Goal: Check status: Check status

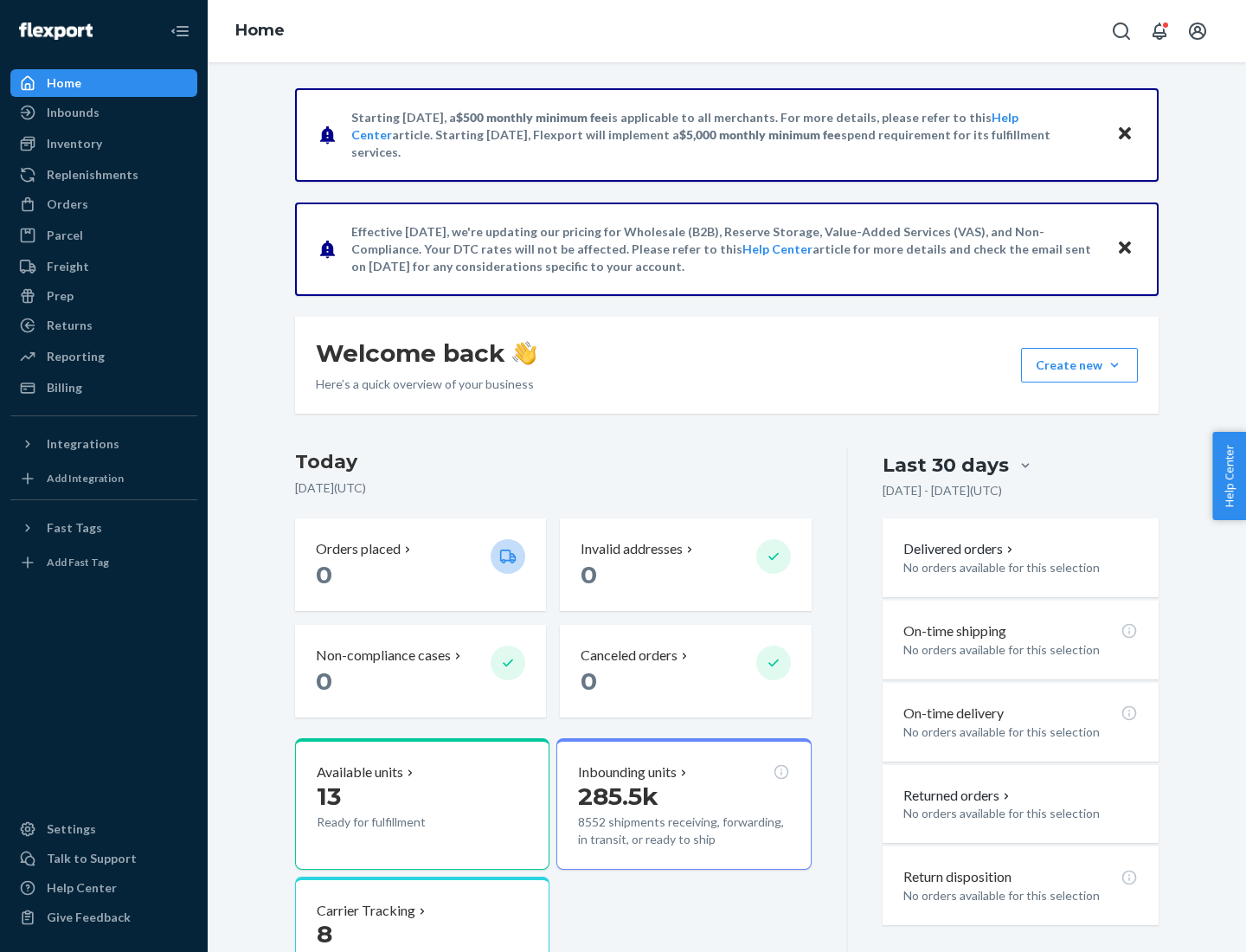
click at [1114, 365] on button "Create new Create new inbound Create new order Create new product" at bounding box center [1079, 364] width 117 height 35
click at [72, 112] on div "Inbounds" at bounding box center [73, 112] width 53 height 18
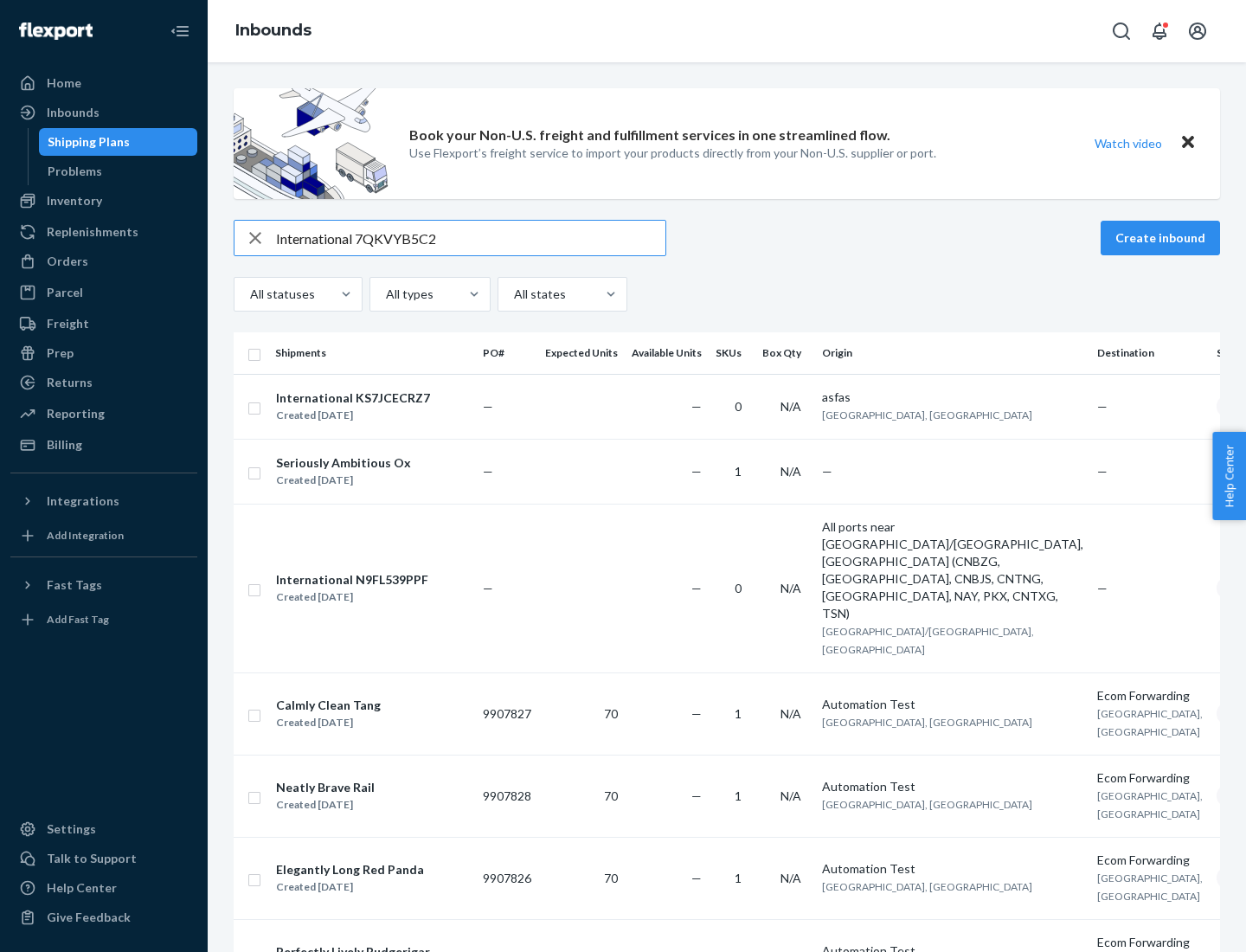
type input "International 7QKVYB5C29"
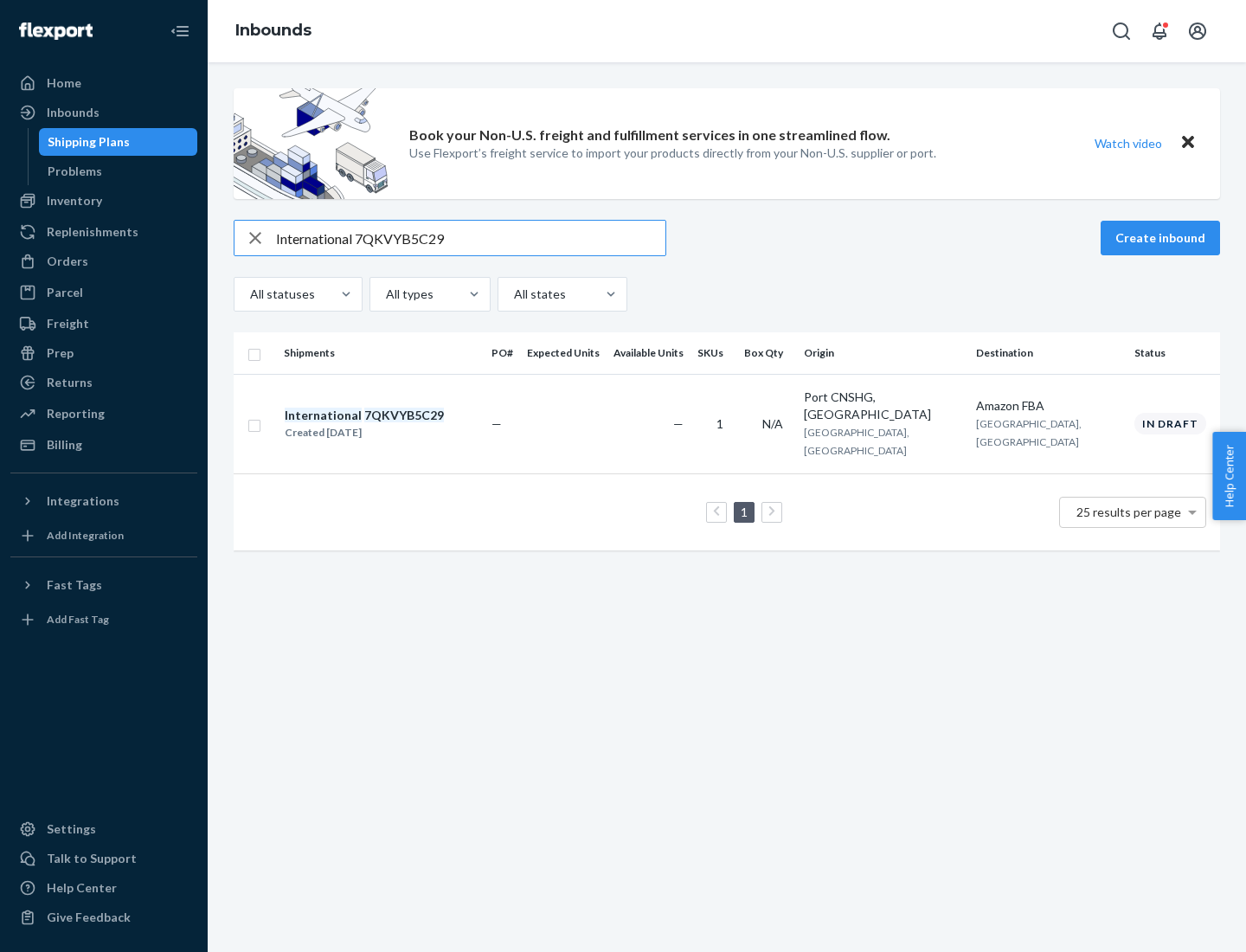
click at [393, 424] on div "Created [DATE]" at bounding box center [364, 433] width 159 height 18
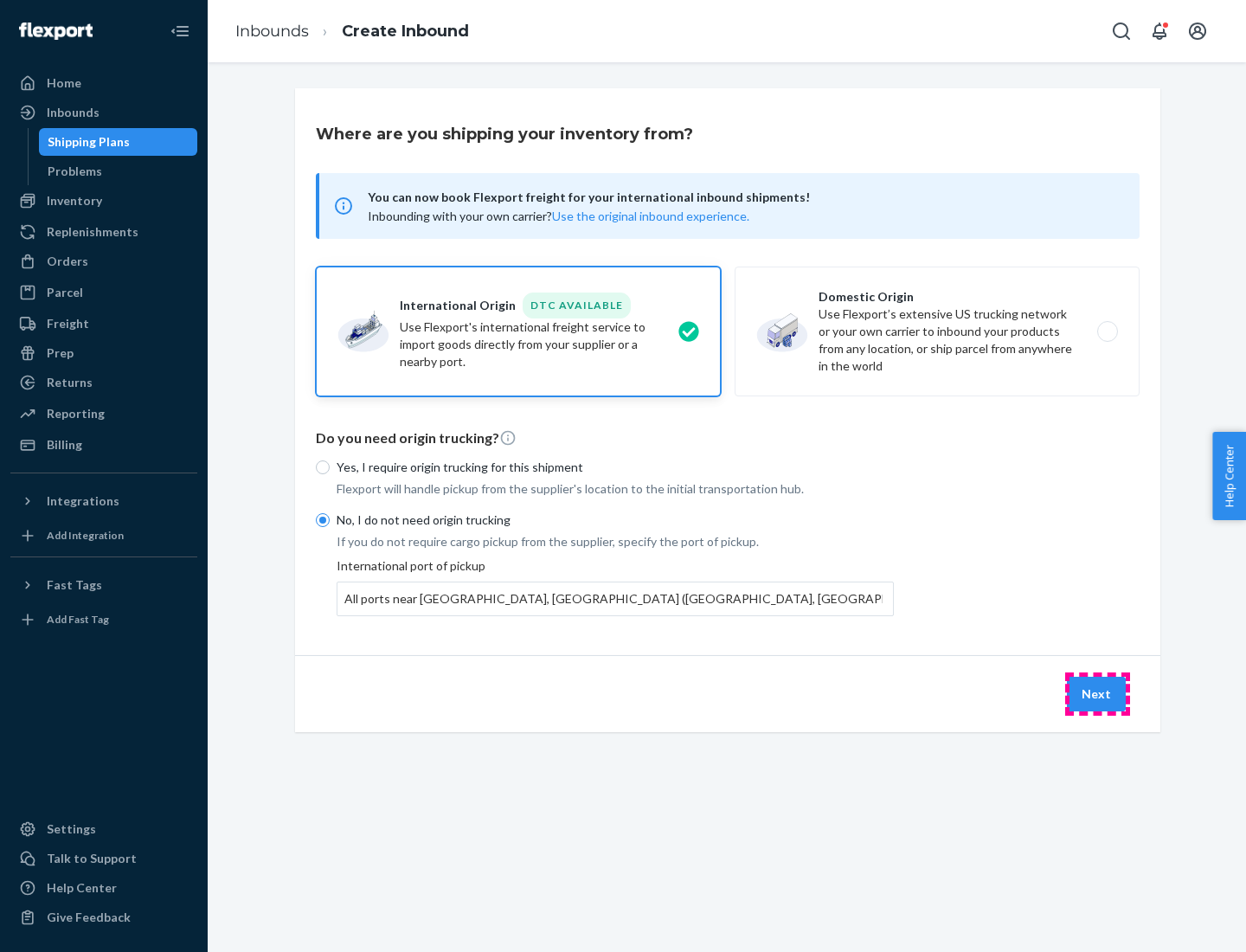
click at [1097, 693] on button "Next" at bounding box center [1096, 693] width 59 height 35
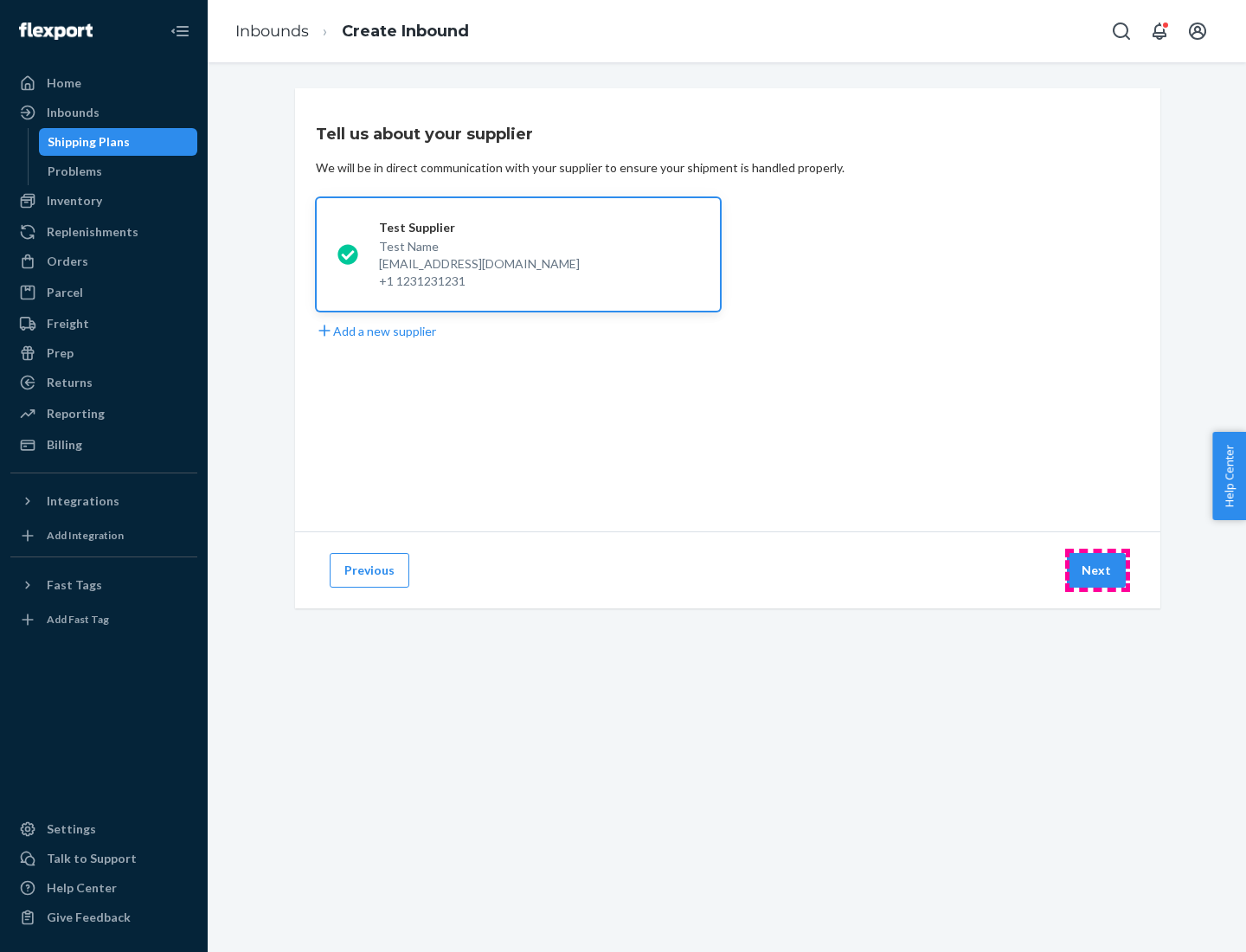
click at [1097, 570] on button "Next" at bounding box center [1096, 570] width 59 height 35
